Goal: Transaction & Acquisition: Book appointment/travel/reservation

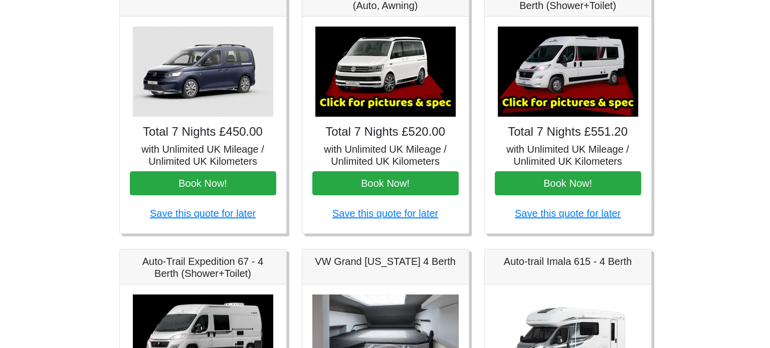
scroll to position [182, 0]
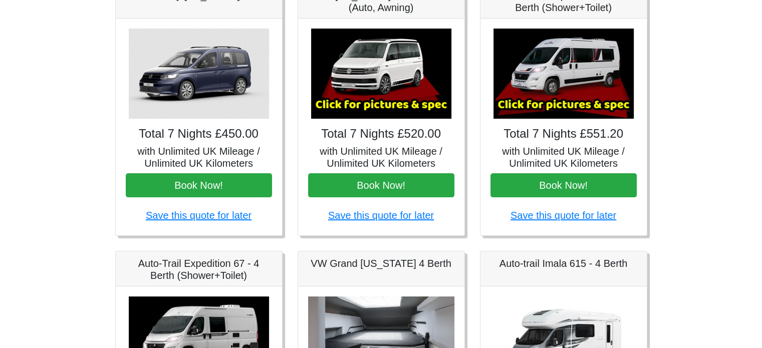
click at [595, 73] on img at bounding box center [564, 74] width 140 height 90
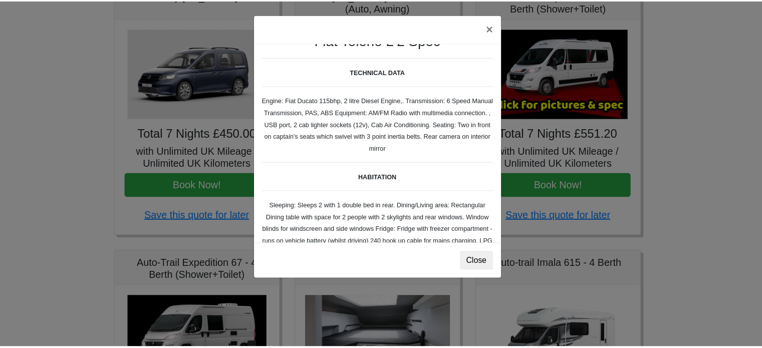
scroll to position [20, 0]
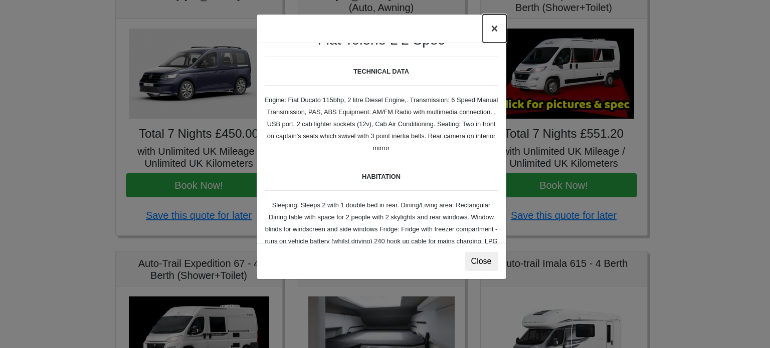
click at [487, 29] on button "×" at bounding box center [494, 29] width 23 height 28
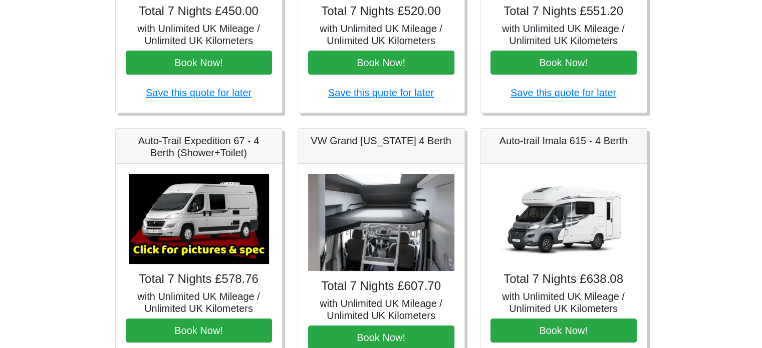
scroll to position [311, 0]
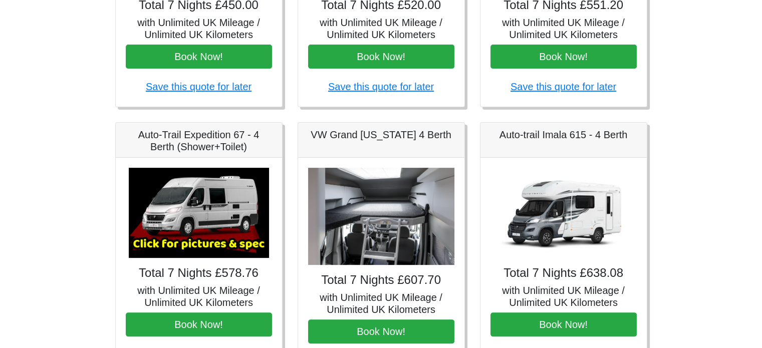
click at [185, 212] on img at bounding box center [199, 213] width 140 height 90
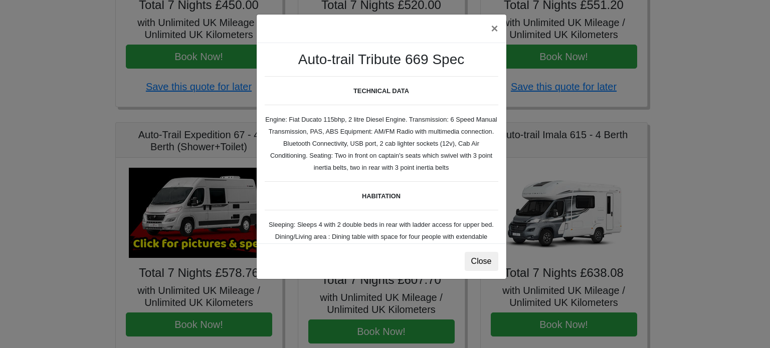
click at [185, 212] on div "× Auto-trail Tribute 669 Spec TECHNICAL DATA Engine: Fiat Ducato 115bhp, 2 litr…" at bounding box center [385, 174] width 770 height 348
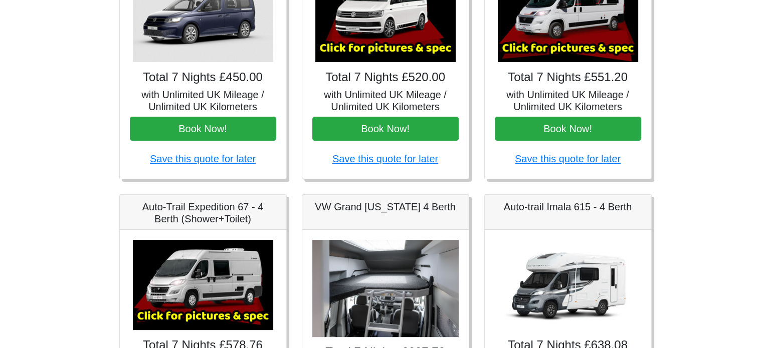
scroll to position [232, 0]
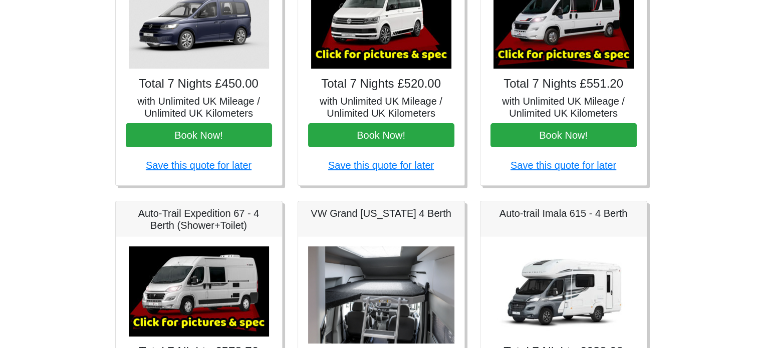
click at [385, 48] on img at bounding box center [381, 23] width 140 height 90
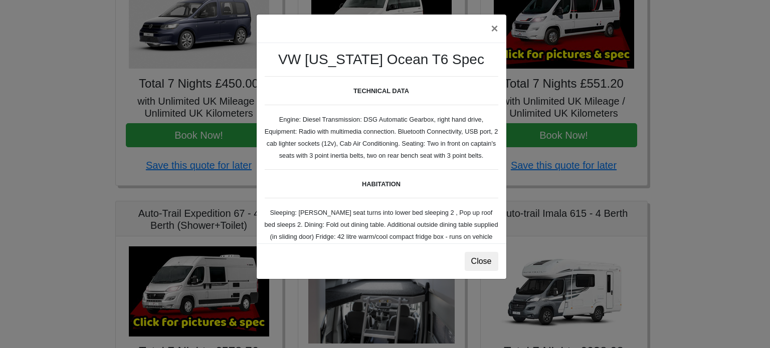
click at [231, 208] on div "× VW [US_STATE] Ocean T6 Spec TECHNICAL DATA Engine: Diesel Transmission: DSG A…" at bounding box center [385, 174] width 770 height 348
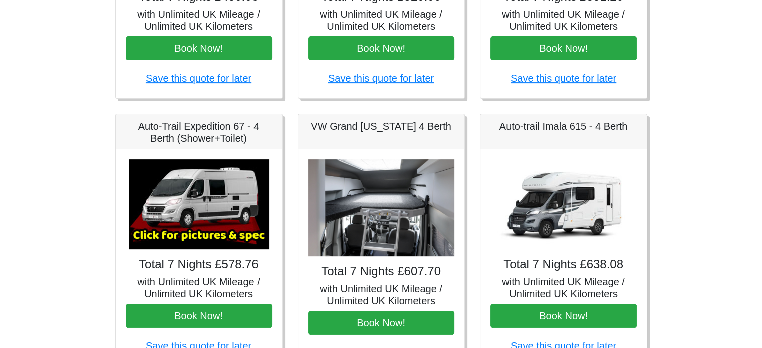
scroll to position [331, 0]
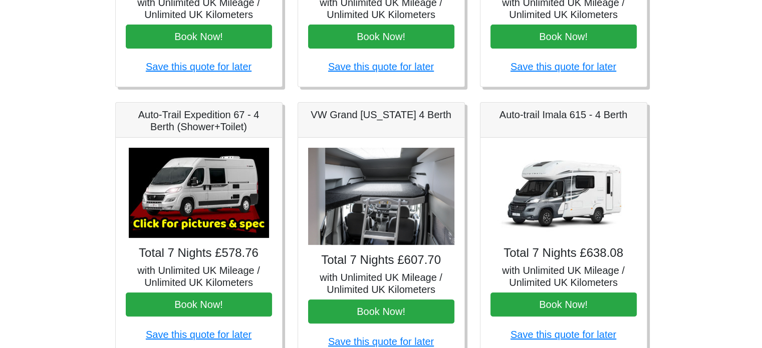
click at [369, 178] on img at bounding box center [381, 197] width 146 height 98
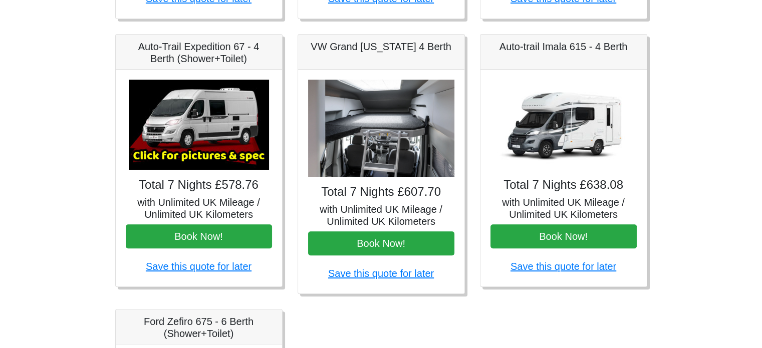
scroll to position [399, 0]
click at [380, 152] on img at bounding box center [381, 129] width 146 height 98
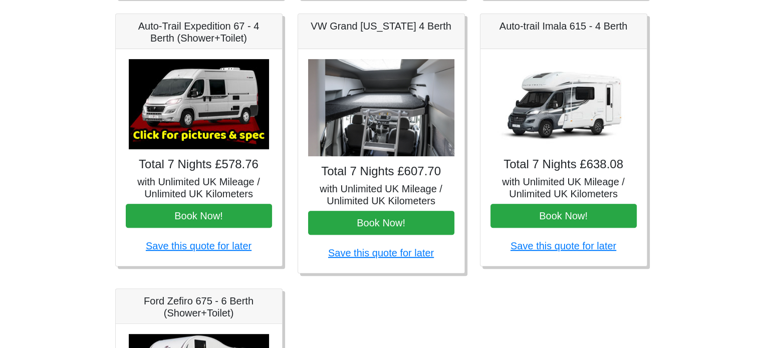
scroll to position [423, 0]
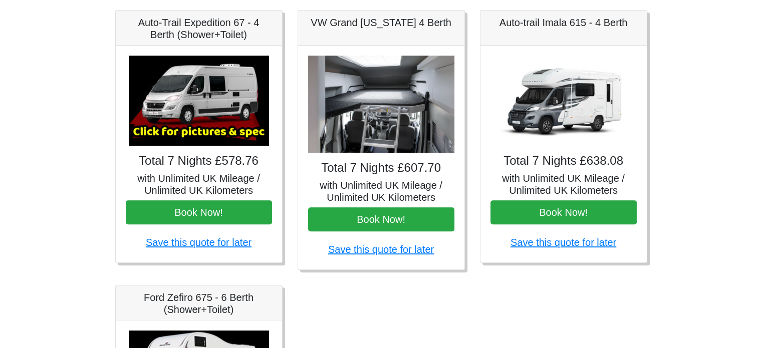
click at [574, 119] on img at bounding box center [564, 101] width 140 height 90
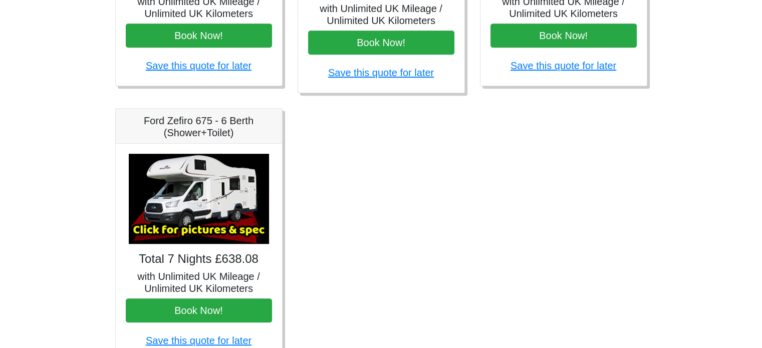
scroll to position [601, 0]
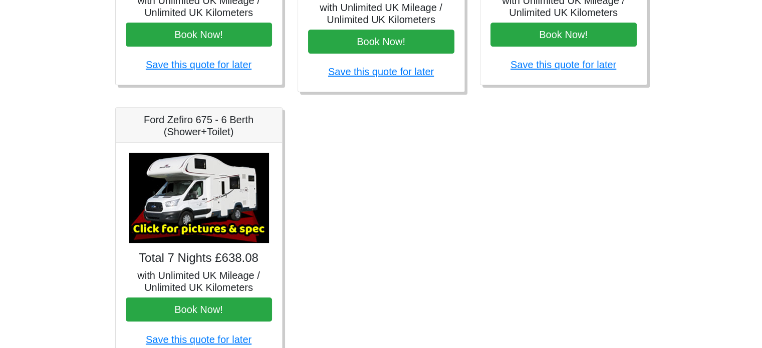
click at [198, 230] on img at bounding box center [199, 198] width 140 height 90
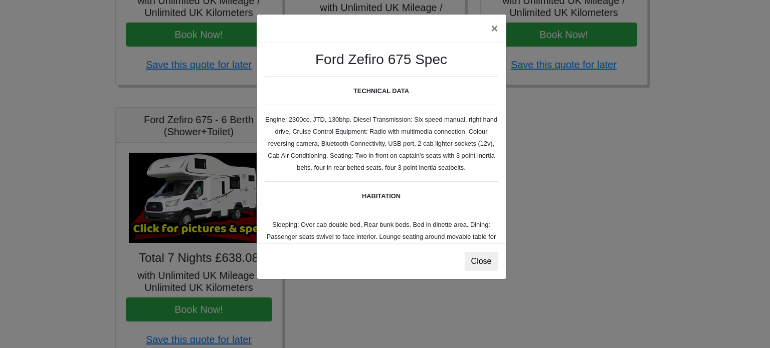
click at [198, 230] on div "× Ford Zefiro 675 Spec TECHNICAL DATA Engine: 2300cc, JTD, 130bhp. Diesel Trans…" at bounding box center [385, 174] width 770 height 348
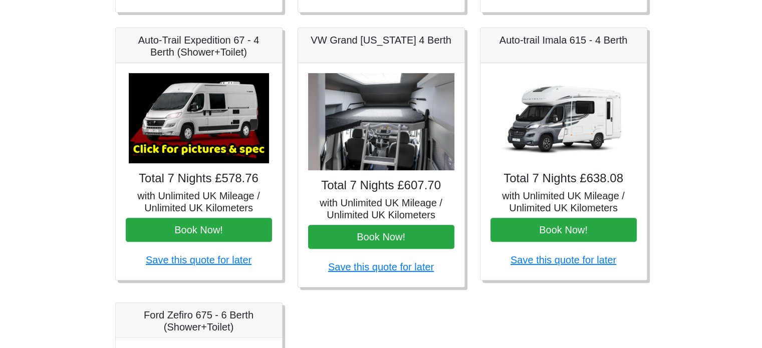
scroll to position [405, 0]
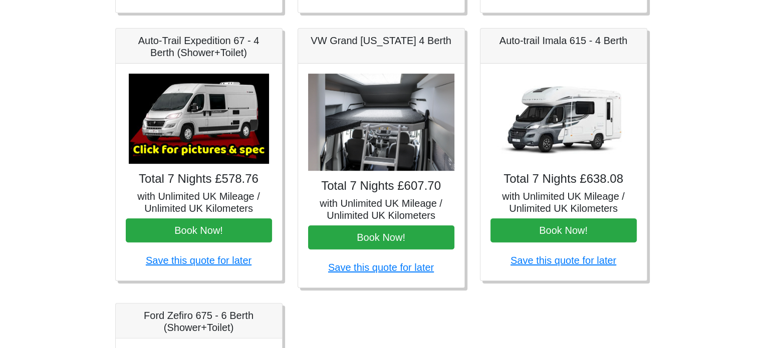
click at [573, 113] on img at bounding box center [564, 119] width 140 height 90
click at [374, 185] on h4 "Total 7 Nights £607.70" at bounding box center [381, 186] width 146 height 15
click at [372, 159] on img at bounding box center [381, 123] width 146 height 98
click at [405, 41] on h5 "VW Grand [US_STATE] 4 Berth" at bounding box center [381, 41] width 146 height 12
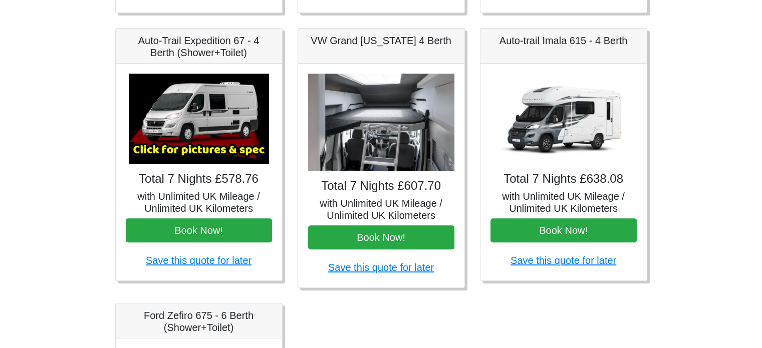
click at [376, 130] on img at bounding box center [381, 123] width 146 height 98
click at [375, 133] on img at bounding box center [381, 123] width 146 height 98
click at [539, 113] on img at bounding box center [564, 119] width 140 height 90
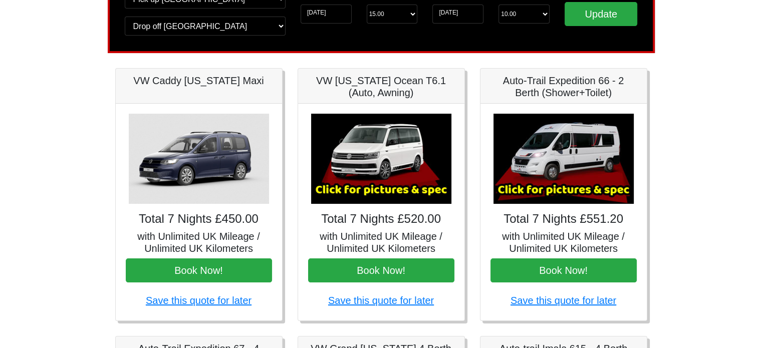
scroll to position [93, 0]
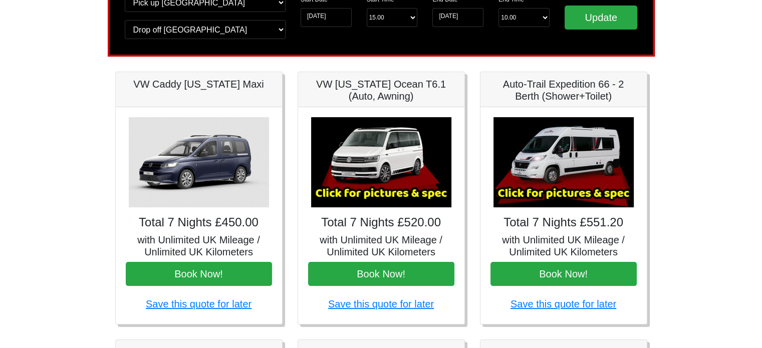
click at [248, 157] on img at bounding box center [199, 162] width 140 height 90
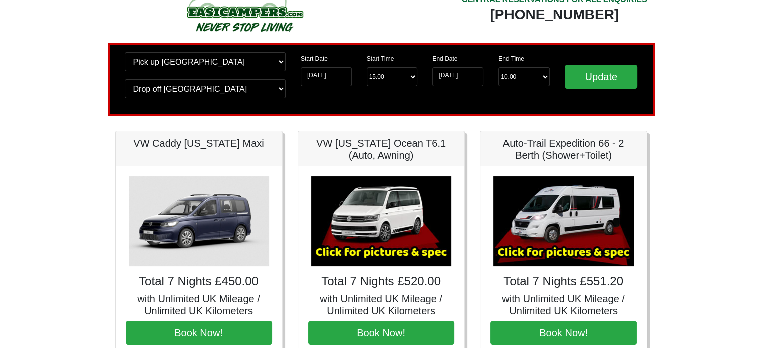
scroll to position [0, 0]
